Goal: Task Accomplishment & Management: Manage account settings

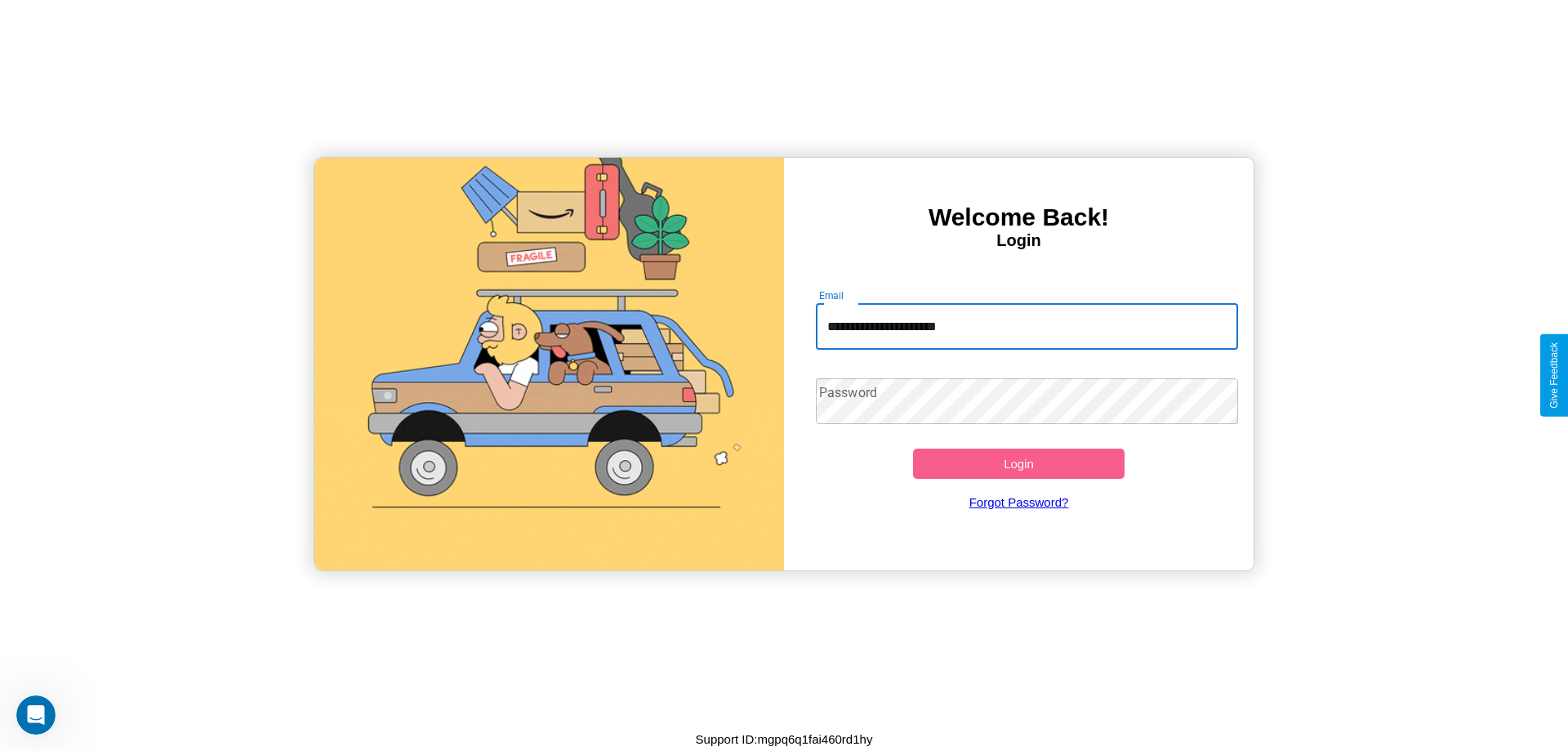
type input "**********"
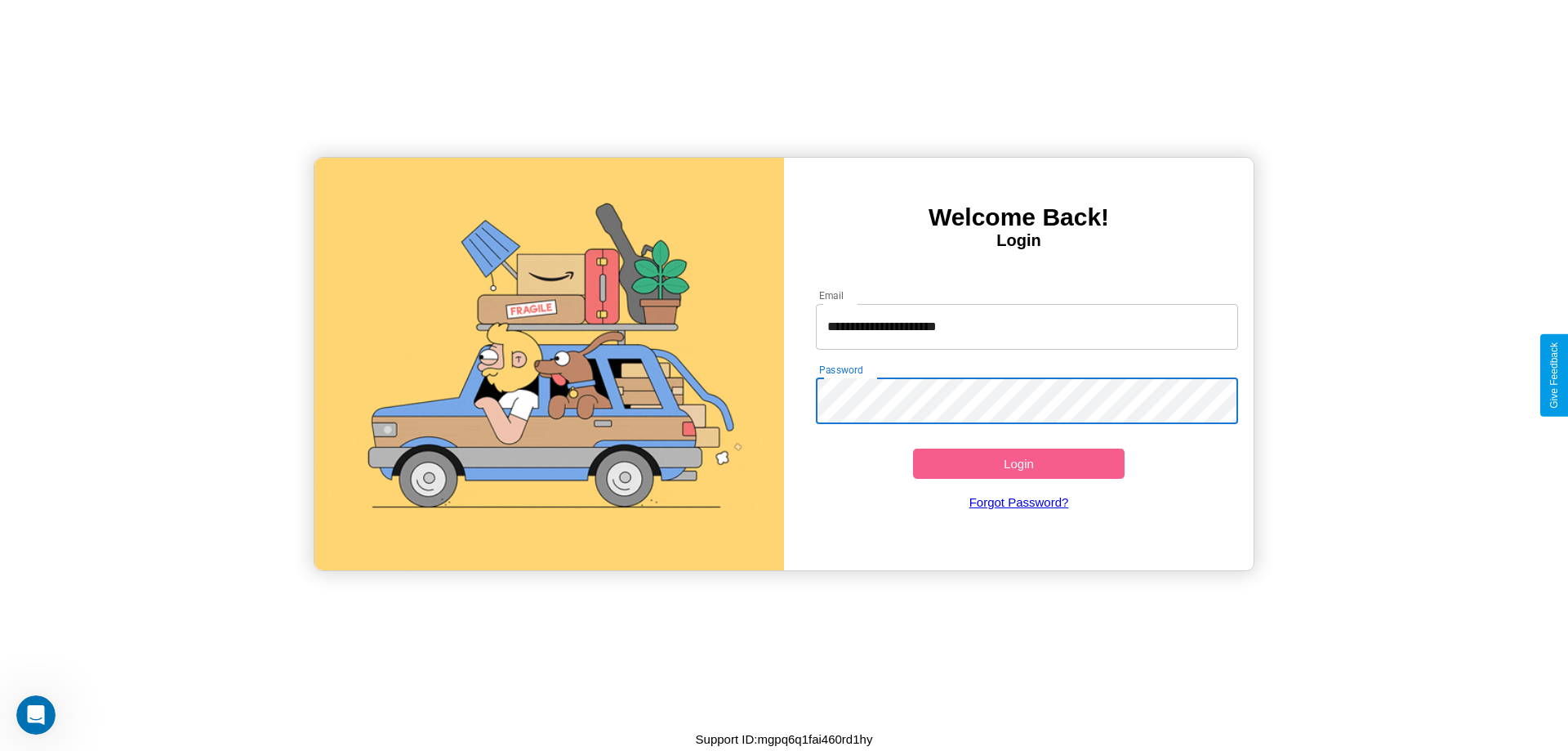
click at [1018, 463] on button "Login" at bounding box center [1018, 463] width 211 height 30
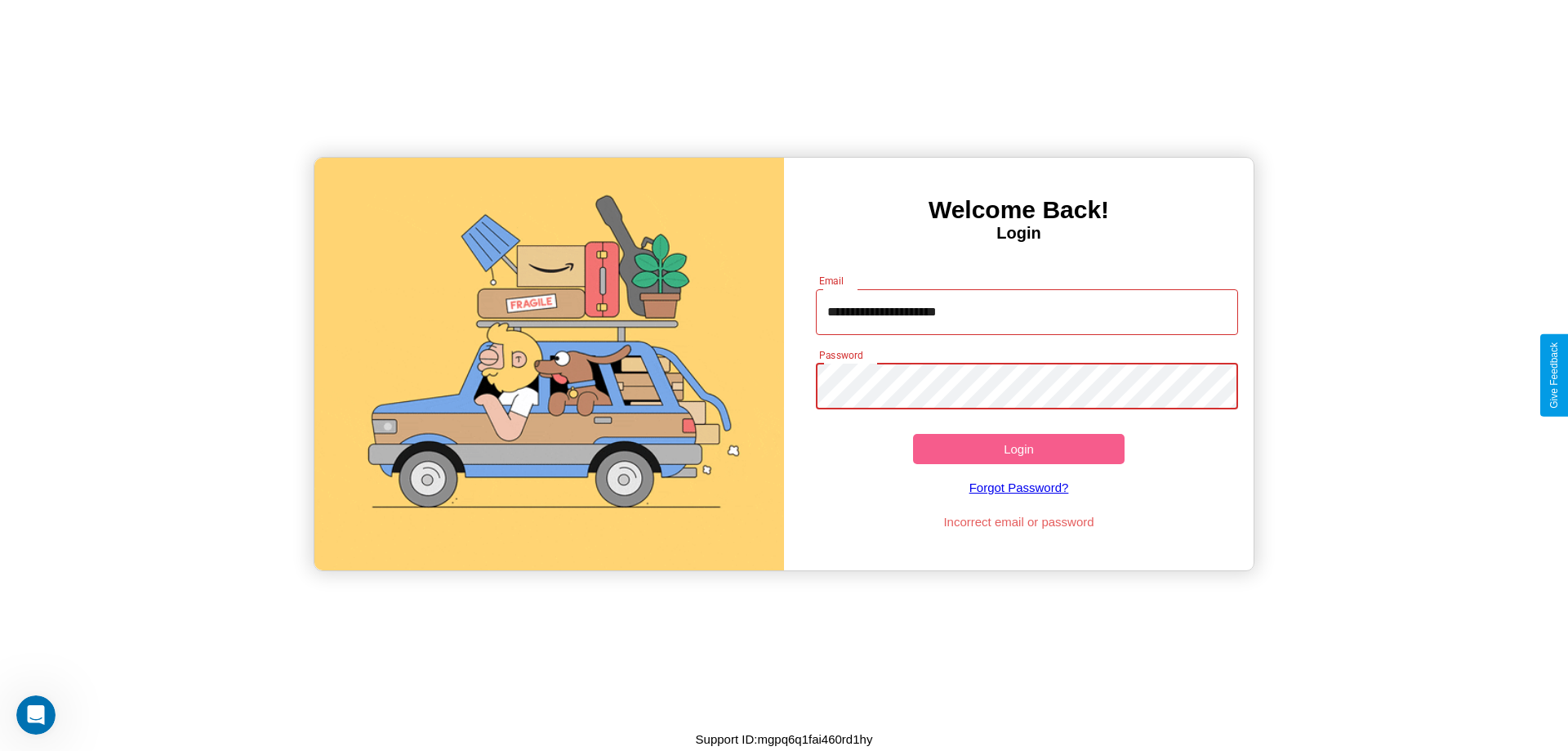
click at [1018, 448] on button "Login" at bounding box center [1018, 449] width 211 height 30
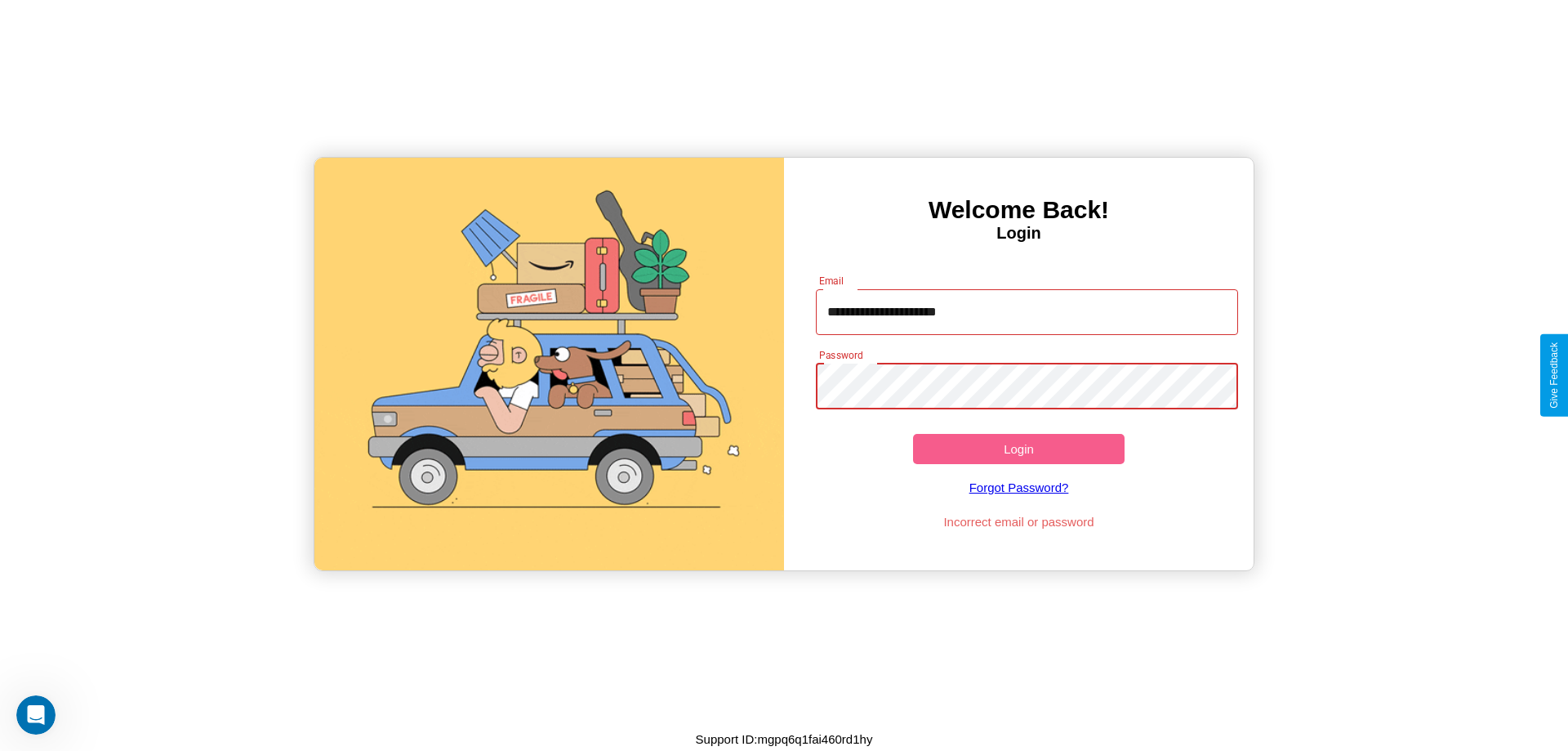
click at [1018, 448] on button "Login" at bounding box center [1018, 449] width 211 height 30
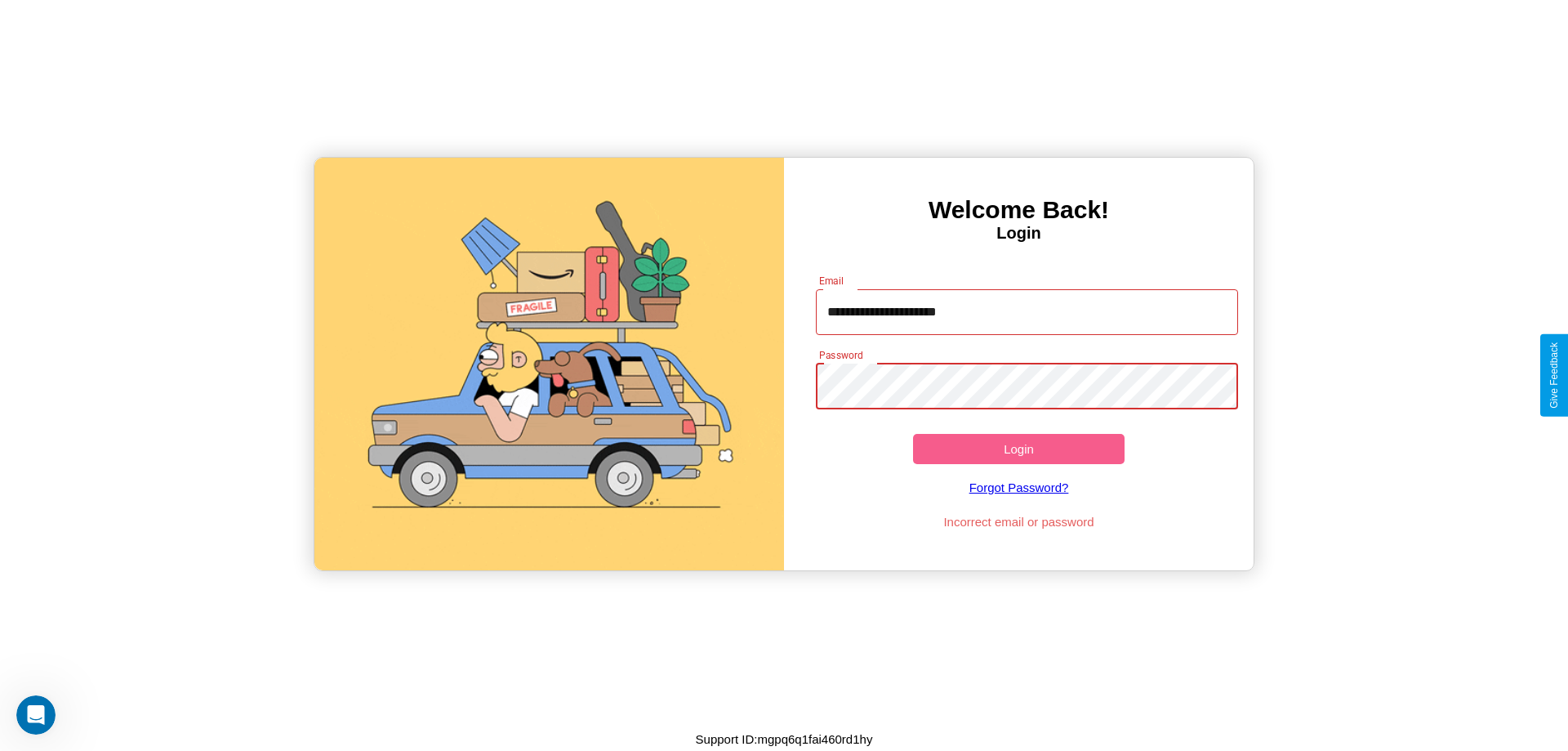
click at [1018, 448] on button "Login" at bounding box center [1018, 449] width 211 height 30
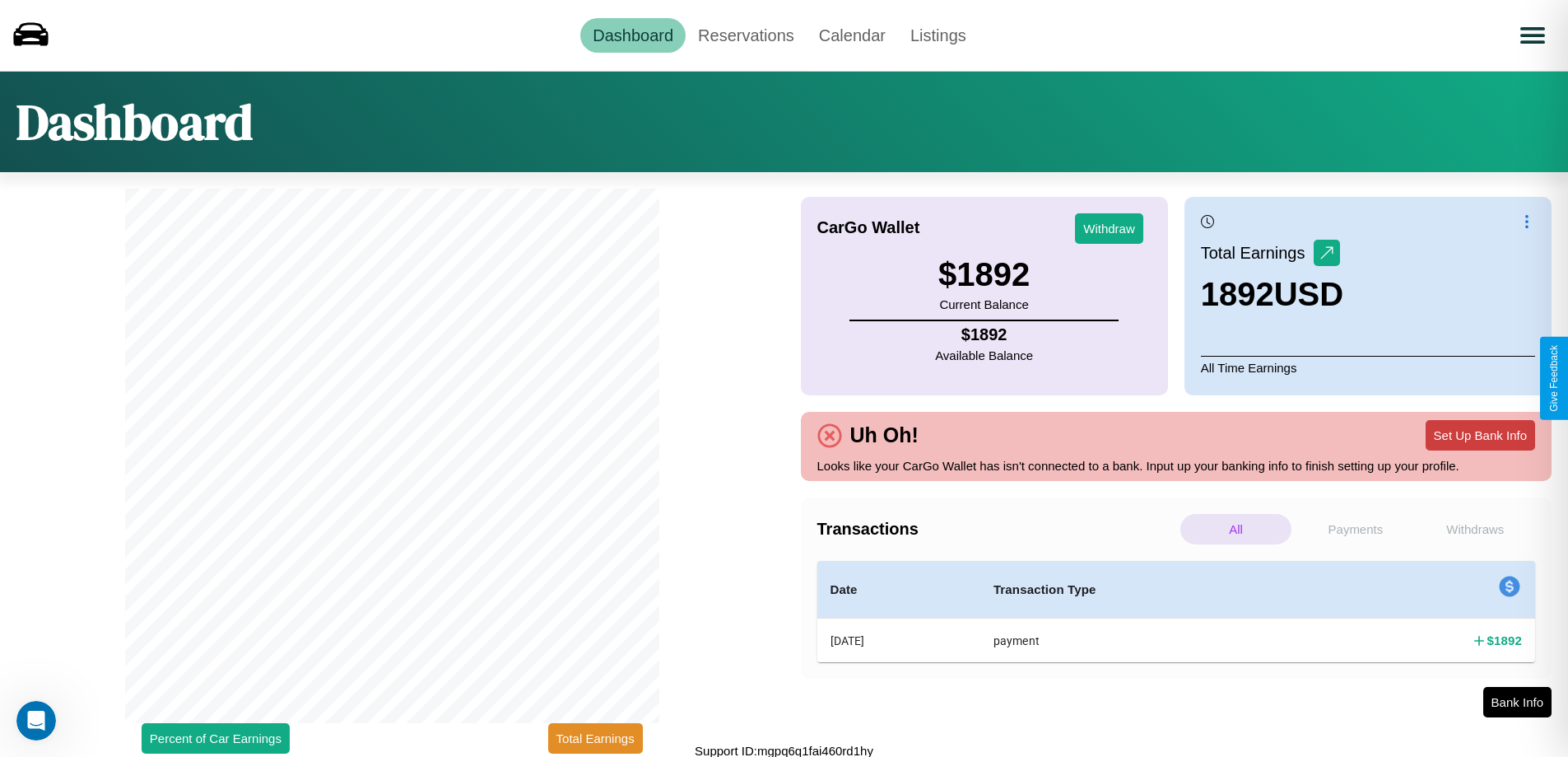
click at [1480, 435] on button "Set Up Bank Info" at bounding box center [1480, 435] width 110 height 30
